Goal: Information Seeking & Learning: Learn about a topic

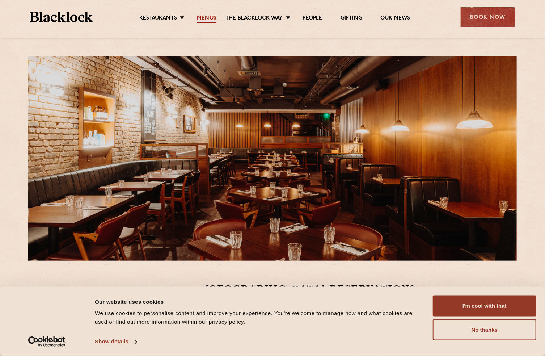
click at [208, 14] on ul "Restaurants Soho City Shoreditch Covent Garden Canary Wharf Manchester Birmingh…" at bounding box center [275, 17] width 364 height 12
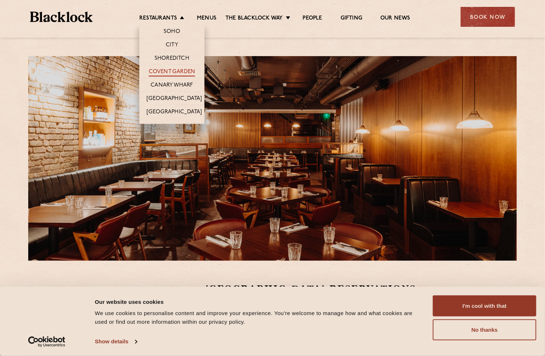
click at [164, 69] on link "Covent Garden" at bounding box center [172, 72] width 47 height 8
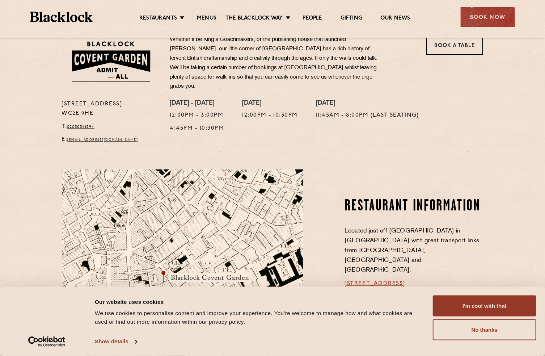
scroll to position [253, 0]
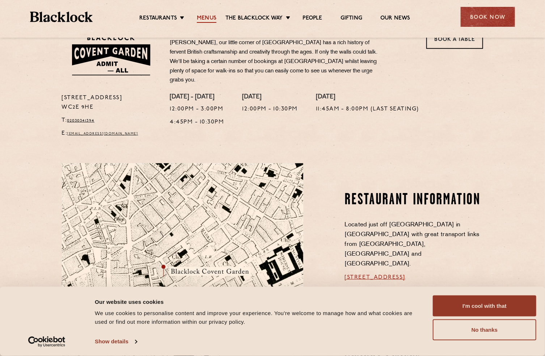
click at [207, 16] on link "Menus" at bounding box center [207, 19] width 20 height 8
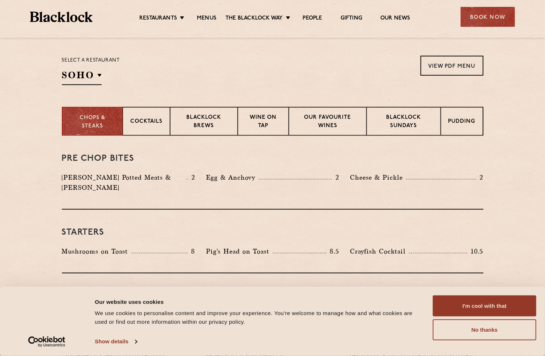
scroll to position [217, 0]
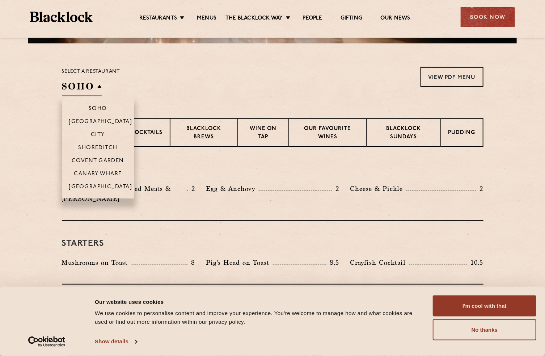
click at [96, 84] on h2 "SOHO" at bounding box center [82, 88] width 40 height 16
click at [90, 160] on p "Covent Garden" at bounding box center [98, 161] width 52 height 7
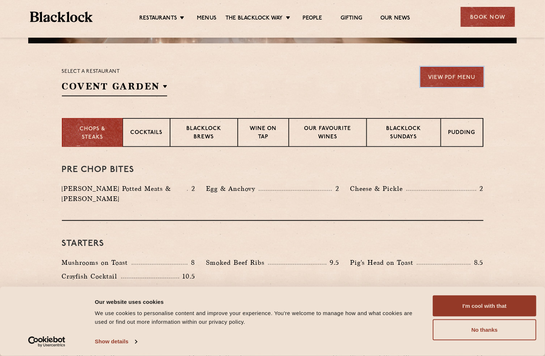
click at [453, 73] on link "View PDF Menu" at bounding box center [451, 77] width 63 height 20
